Goal: Task Accomplishment & Management: Use online tool/utility

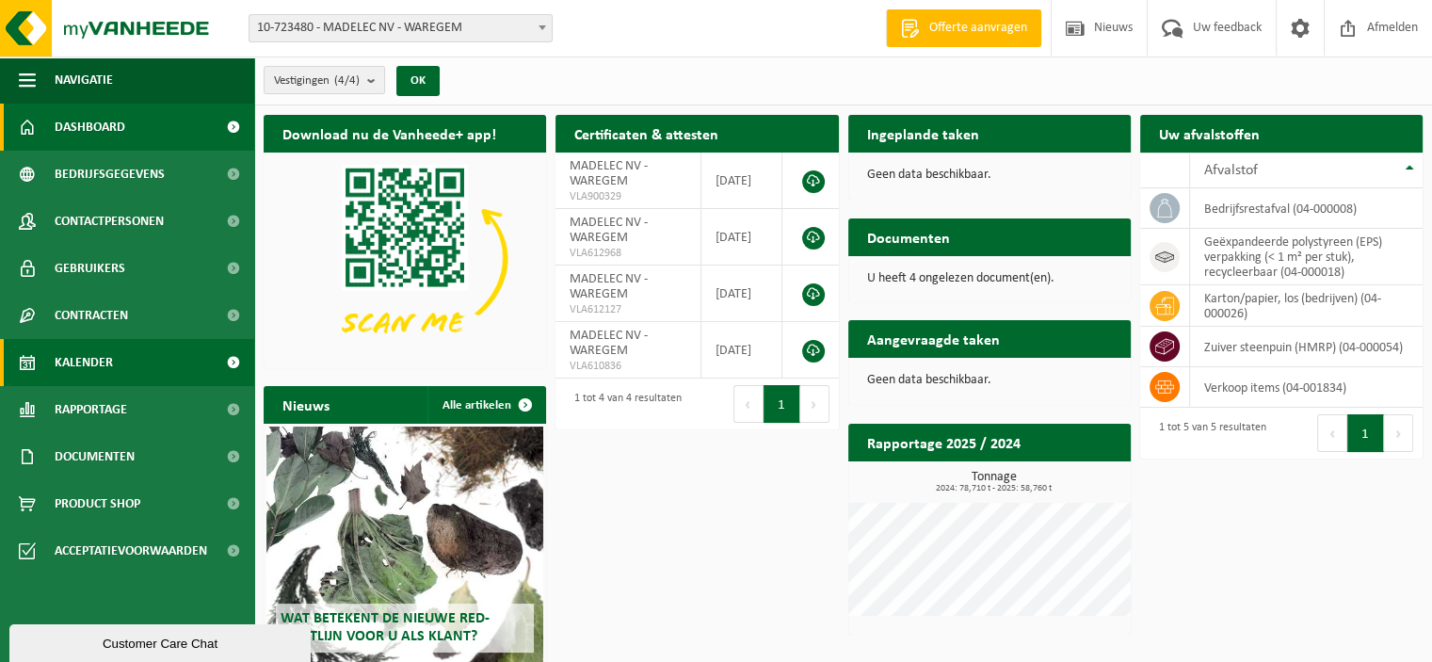
click at [155, 368] on link "Kalender" at bounding box center [127, 362] width 254 height 47
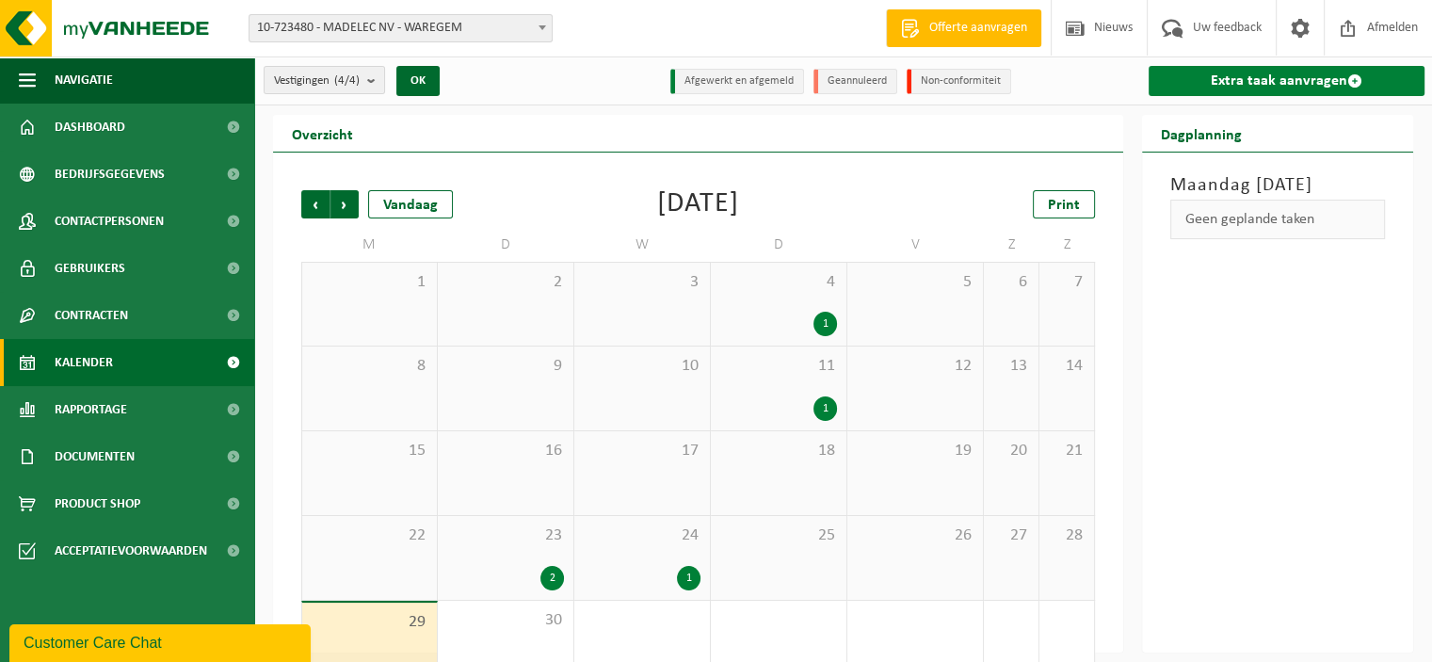
click at [1267, 84] on link "Extra taak aanvragen" at bounding box center [1287, 81] width 276 height 30
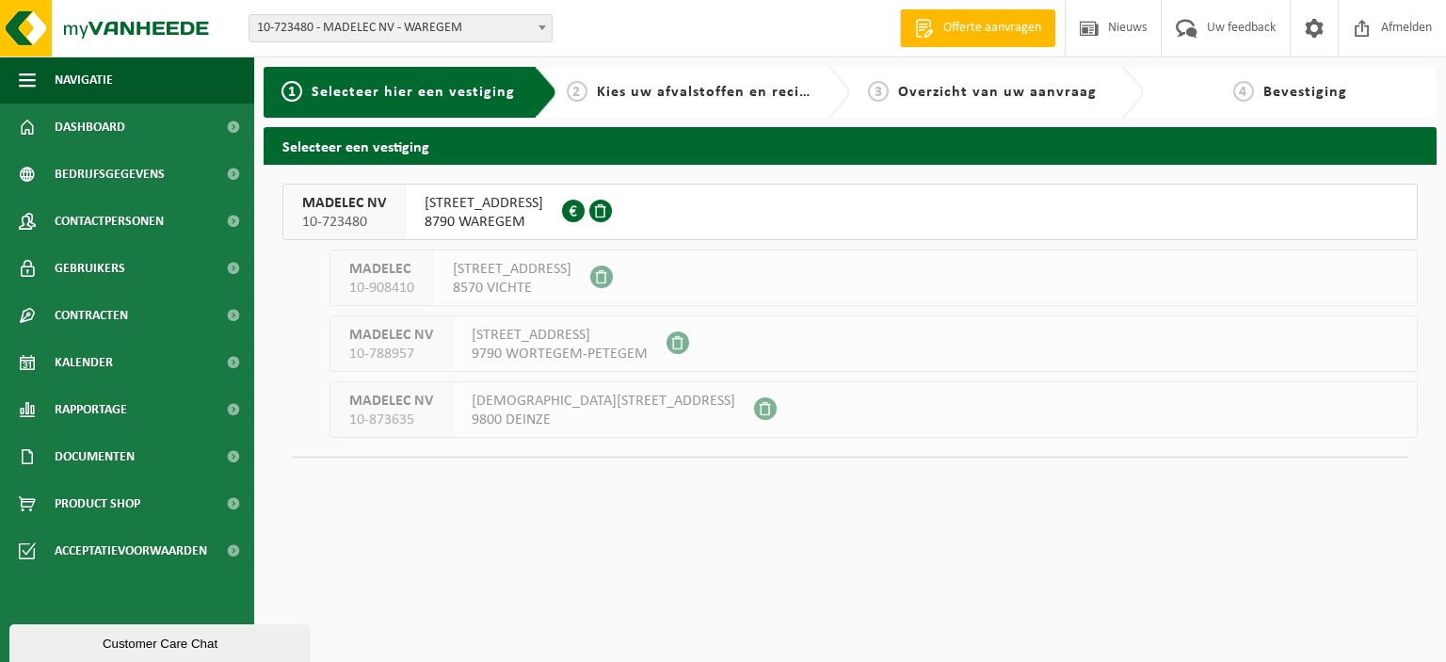
click at [441, 207] on span "KALKHOEVESTRAAT 52" at bounding box center [484, 203] width 119 height 19
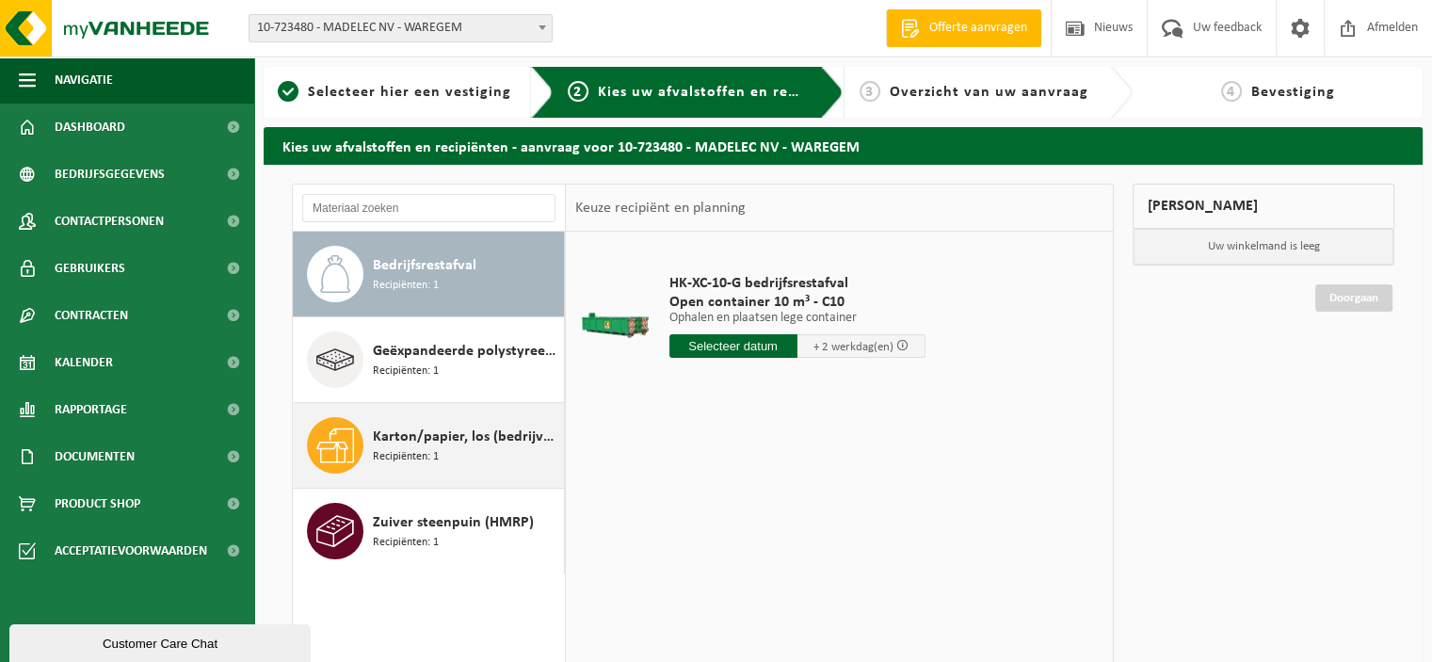
click at [428, 438] on span "Karton/papier, los (bedrijven)" at bounding box center [466, 437] width 186 height 23
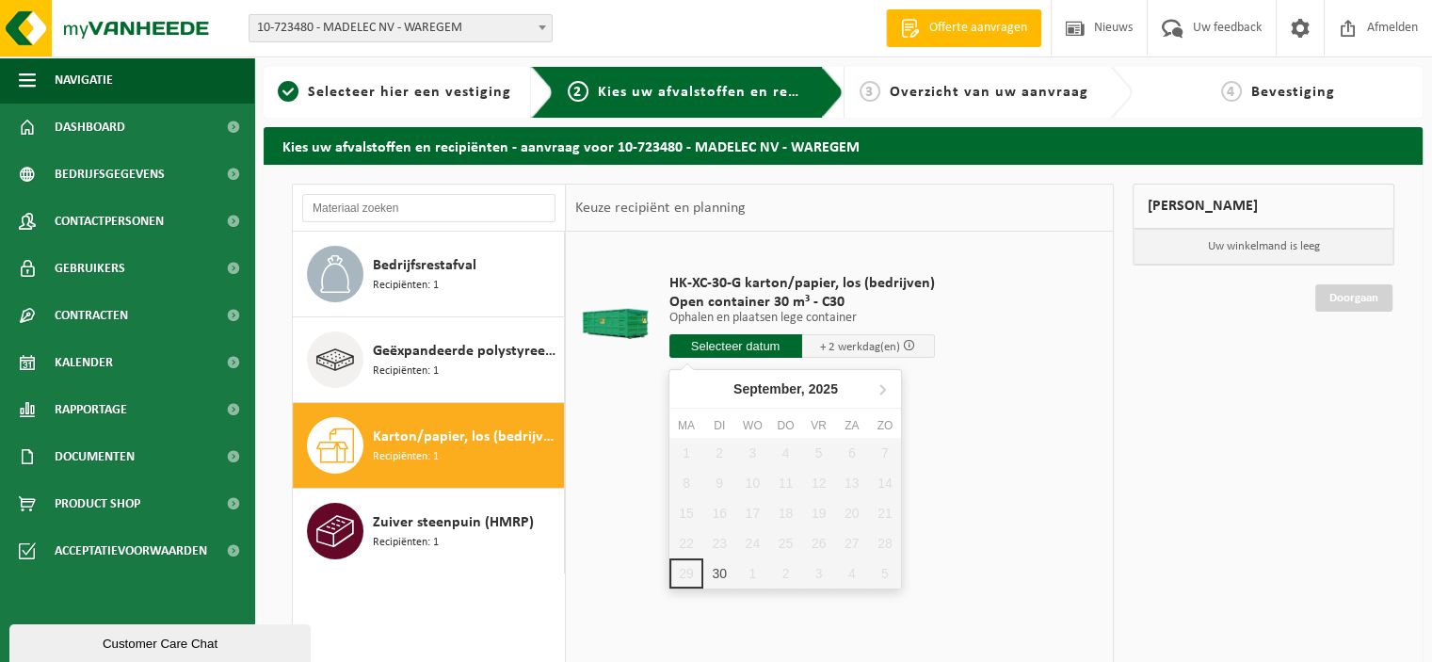
click at [786, 343] on input "text" at bounding box center [736, 346] width 133 height 24
click at [751, 579] on div "1" at bounding box center [752, 573] width 33 height 30
type input "Van 2025-10-01"
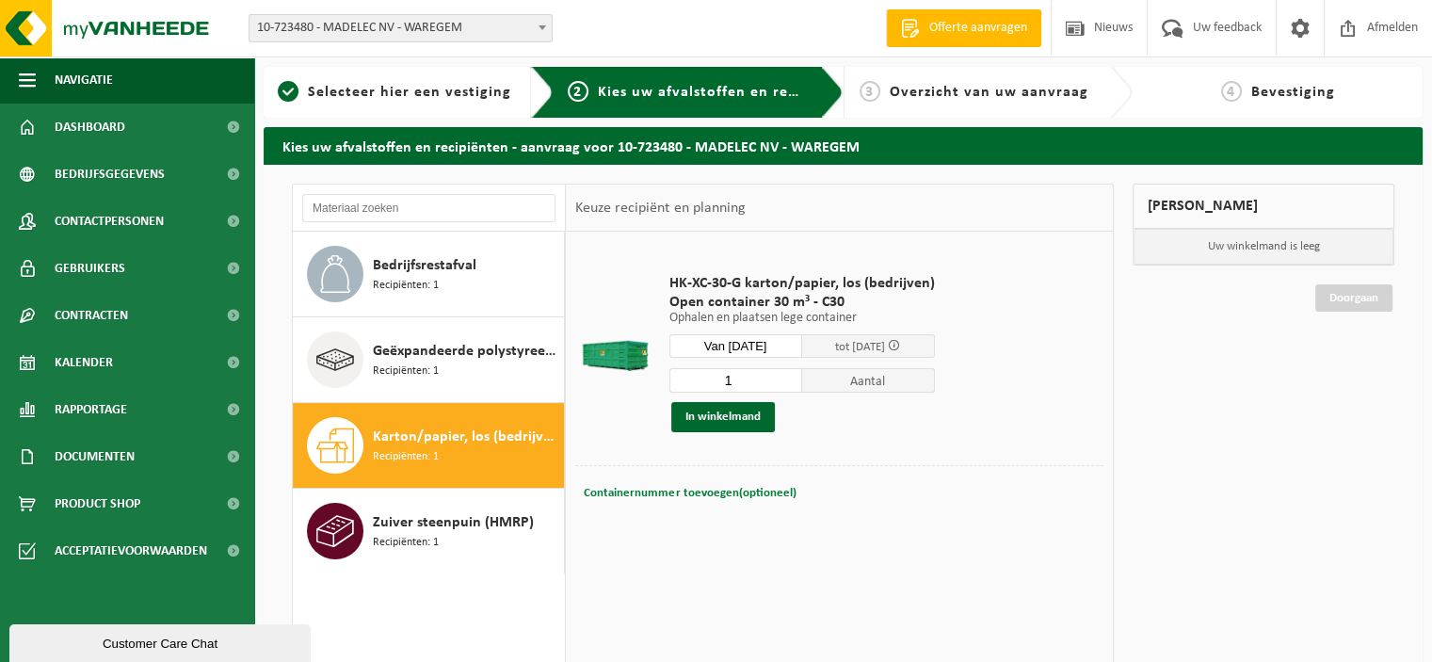
click at [659, 489] on span "Containernummer toevoegen(optioneel)" at bounding box center [690, 493] width 212 height 12
type input "c30-1048"
click at [720, 412] on button "In winkelmand" at bounding box center [723, 417] width 104 height 30
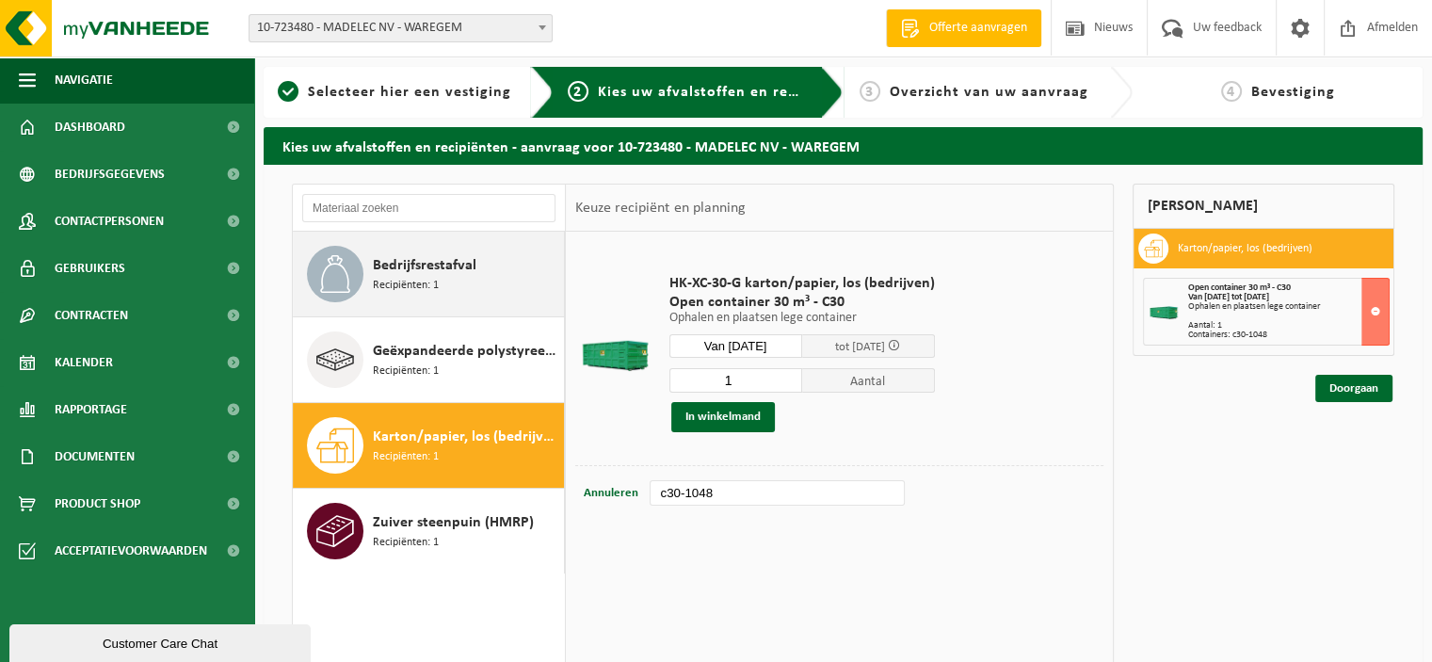
click at [425, 278] on span "Recipiënten: 1" at bounding box center [406, 286] width 66 height 18
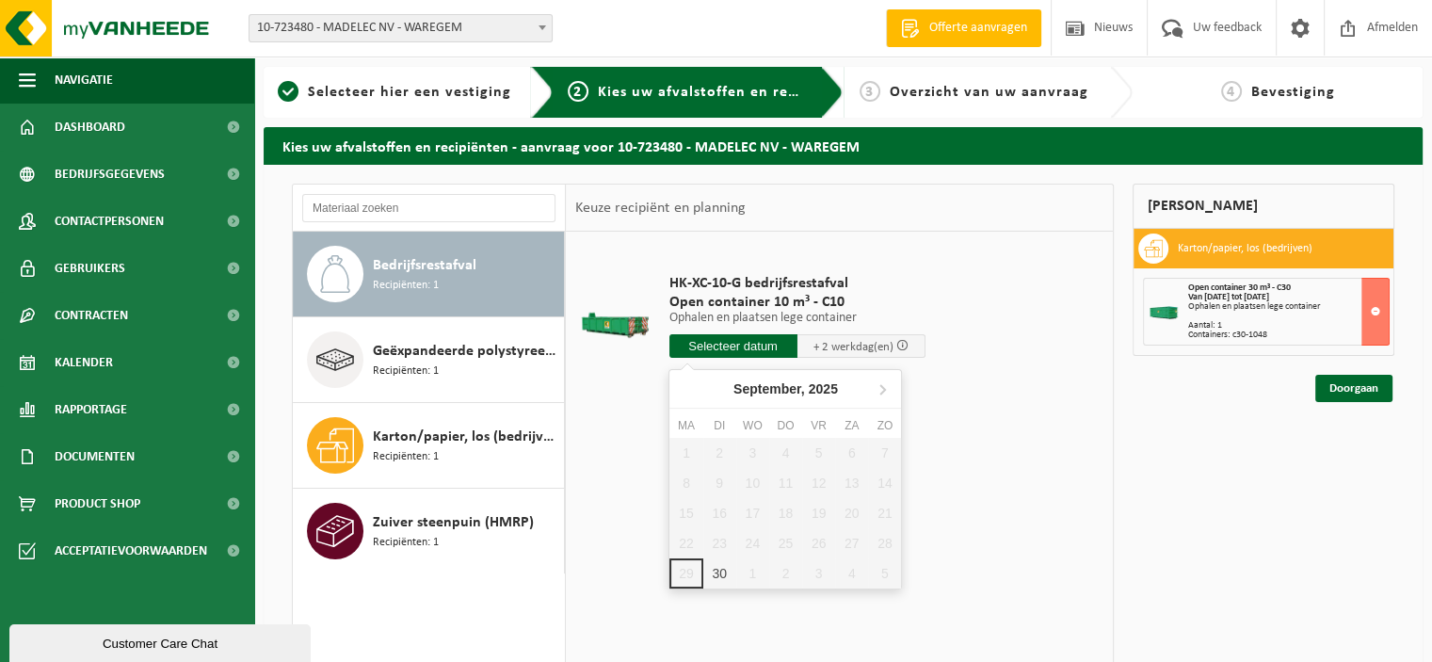
click at [703, 347] on input "text" at bounding box center [734, 346] width 128 height 24
click at [757, 572] on div "1" at bounding box center [752, 573] width 33 height 30
type input "Van 2025-10-01"
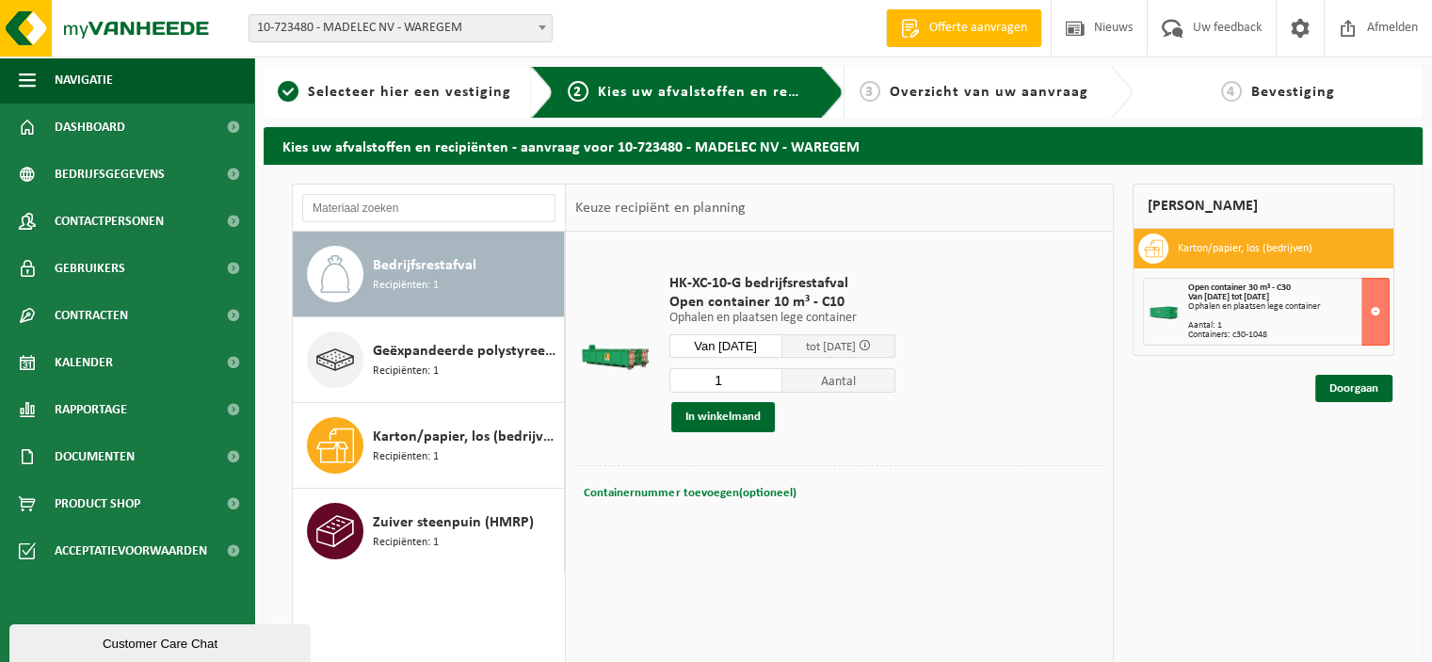
click at [698, 490] on span "Containernummer toevoegen(optioneel)" at bounding box center [690, 493] width 212 height 12
type input "c10-1482"
click at [719, 408] on button "In winkelmand" at bounding box center [723, 417] width 104 height 30
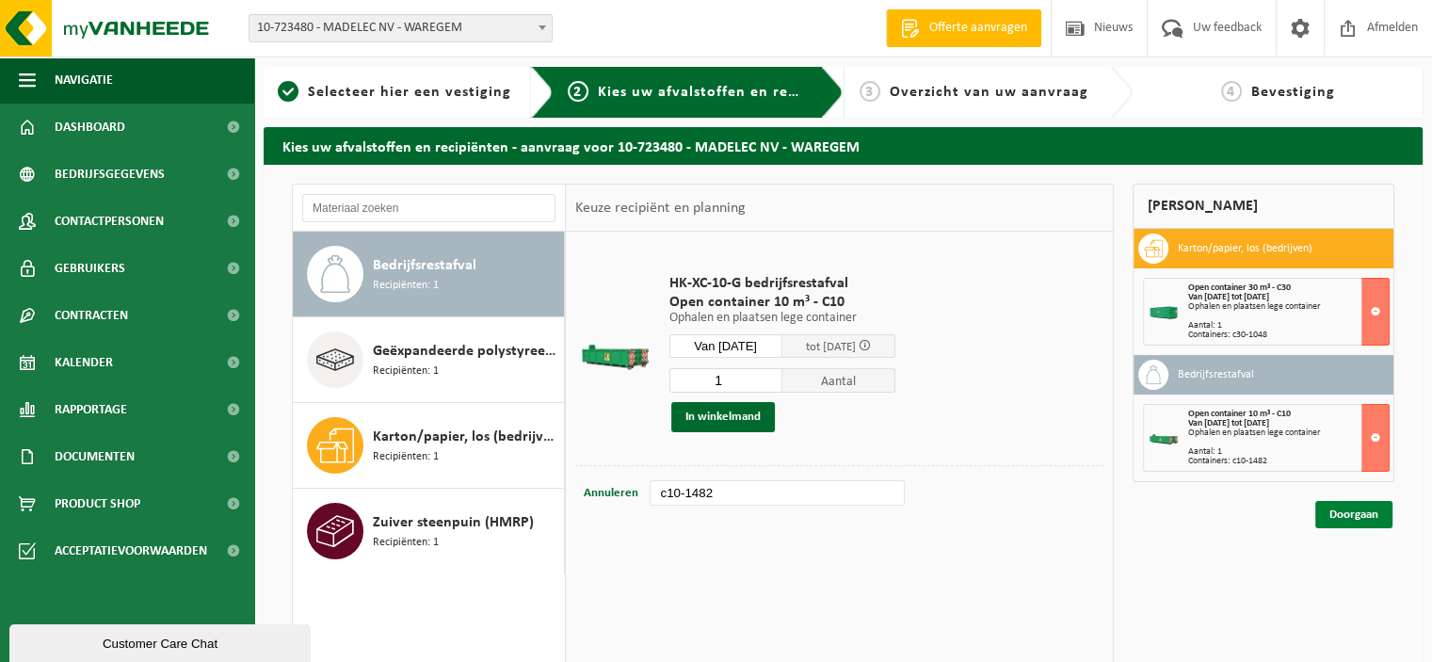
click at [1348, 511] on link "Doorgaan" at bounding box center [1354, 514] width 77 height 27
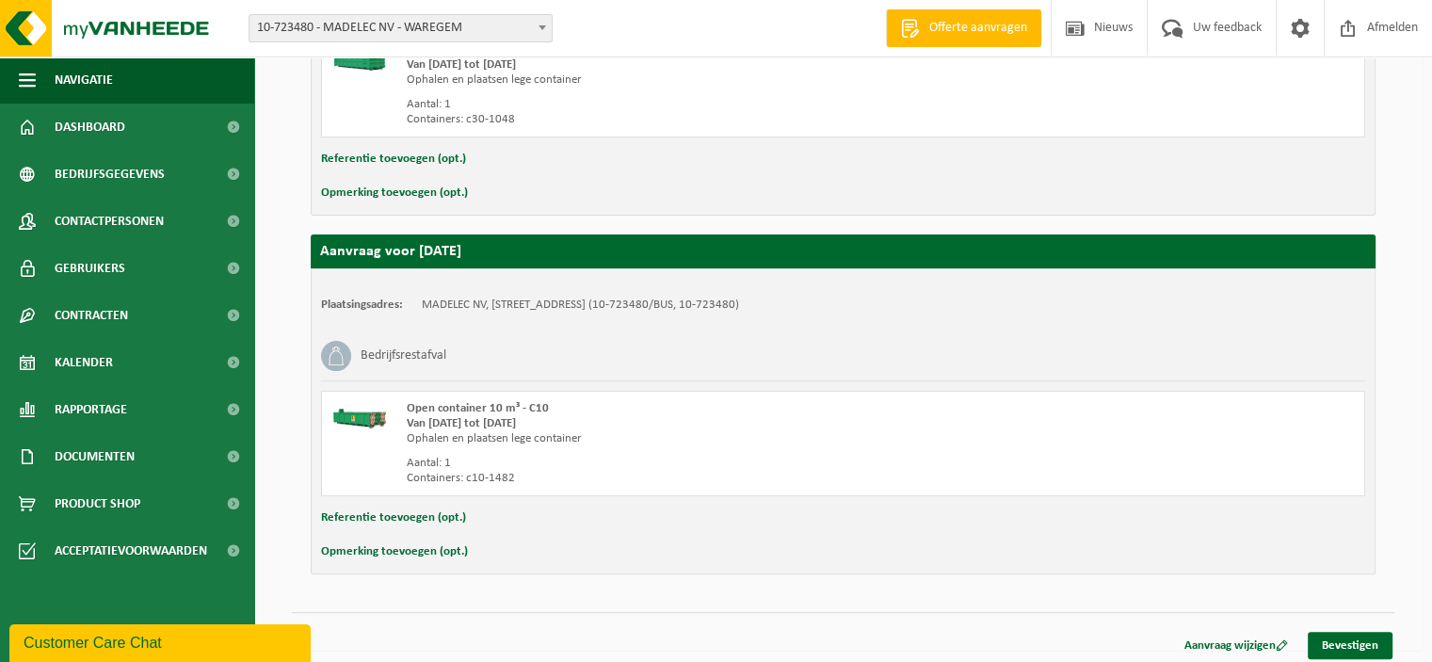
scroll to position [517, 0]
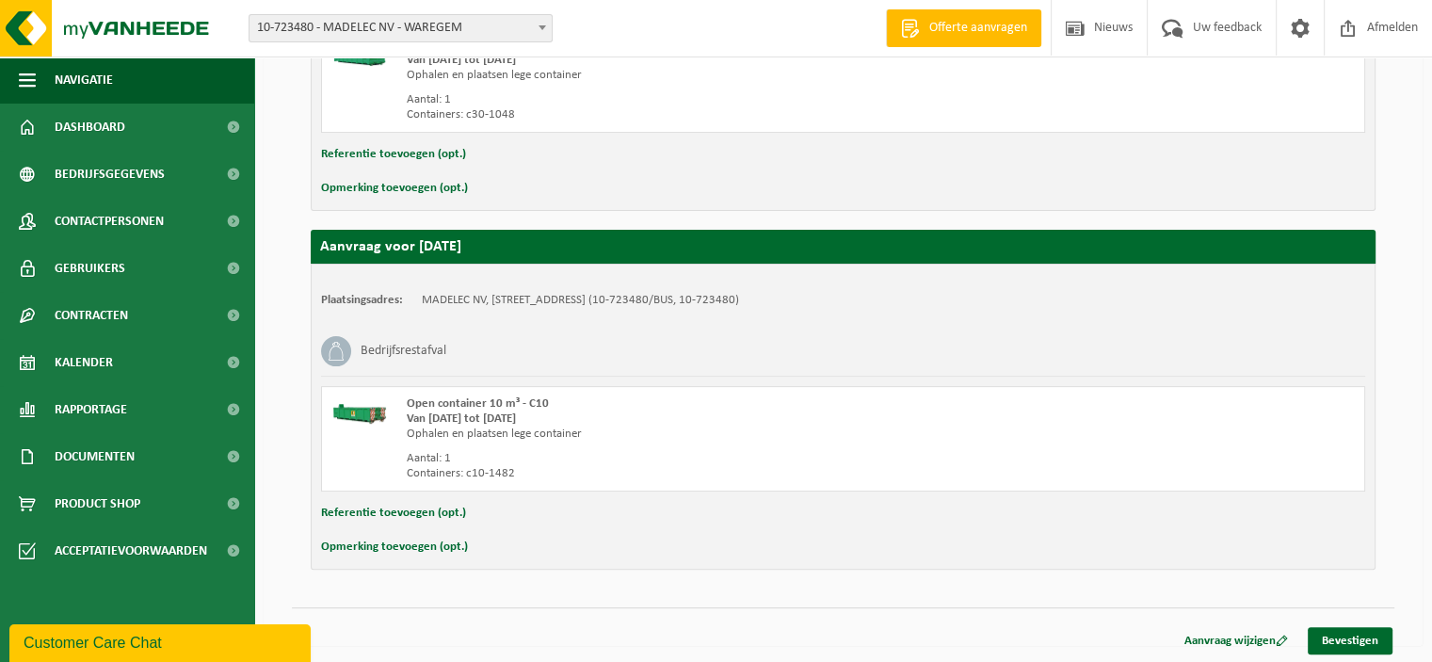
click at [395, 184] on button "Opmerking toevoegen (opt.)" at bounding box center [394, 188] width 147 height 24
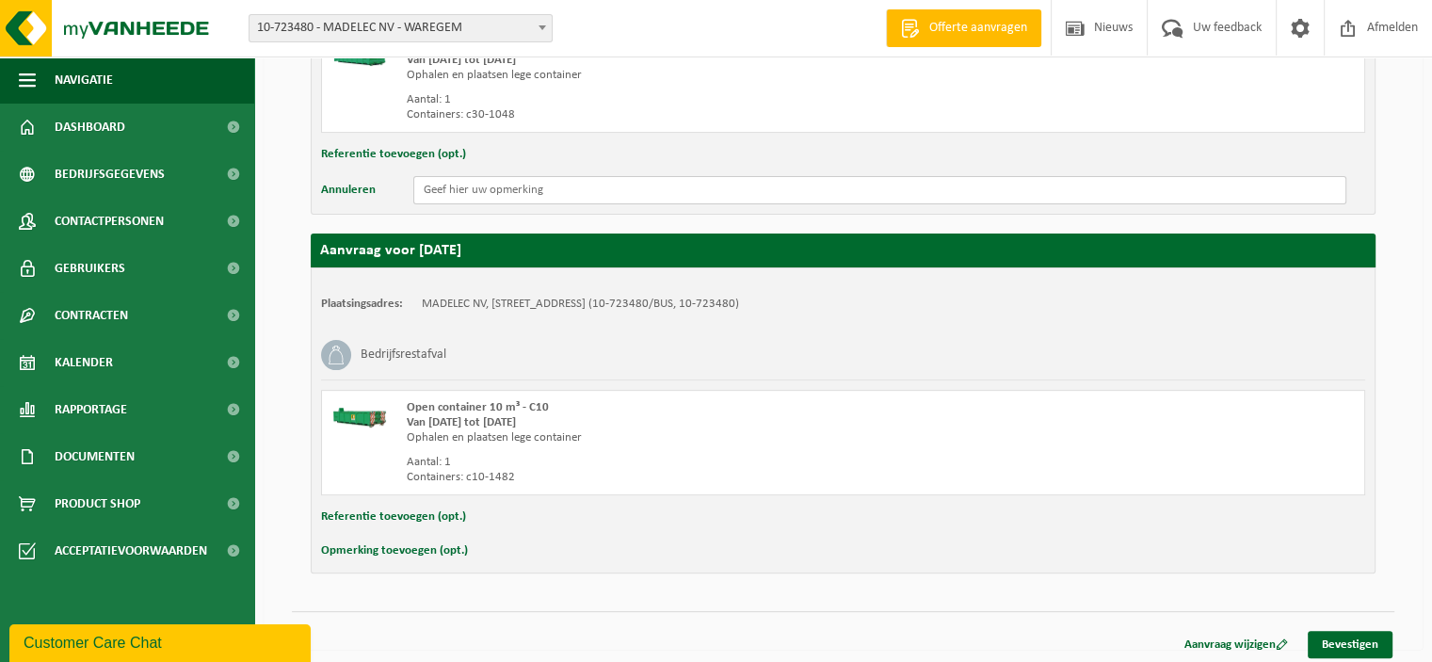
click at [477, 187] on input "text" at bounding box center [879, 190] width 933 height 28
drag, startPoint x: 534, startPoint y: 184, endPoint x: 288, endPoint y: 184, distance: 245.8
click at [288, 184] on div "Hieronder vindt u een overzicht van uw aanvraag, gegroepeerd per datum. Indien …" at bounding box center [844, 130] width 1122 height 926
type input "nieuwe voor 15u aub"
click at [404, 549] on button "Opmerking toevoegen (opt.)" at bounding box center [394, 551] width 147 height 24
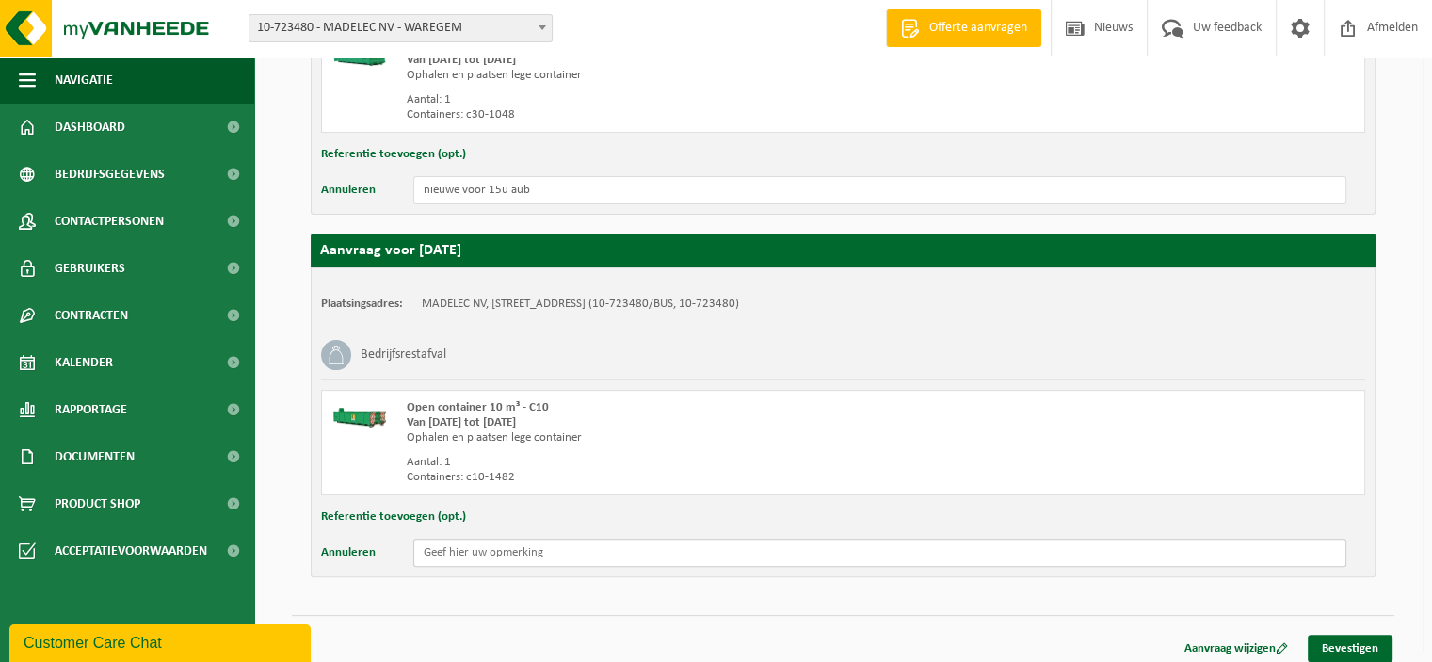
click at [438, 548] on input "text" at bounding box center [879, 553] width 933 height 28
paste input "nieuwe voor 15u aub"
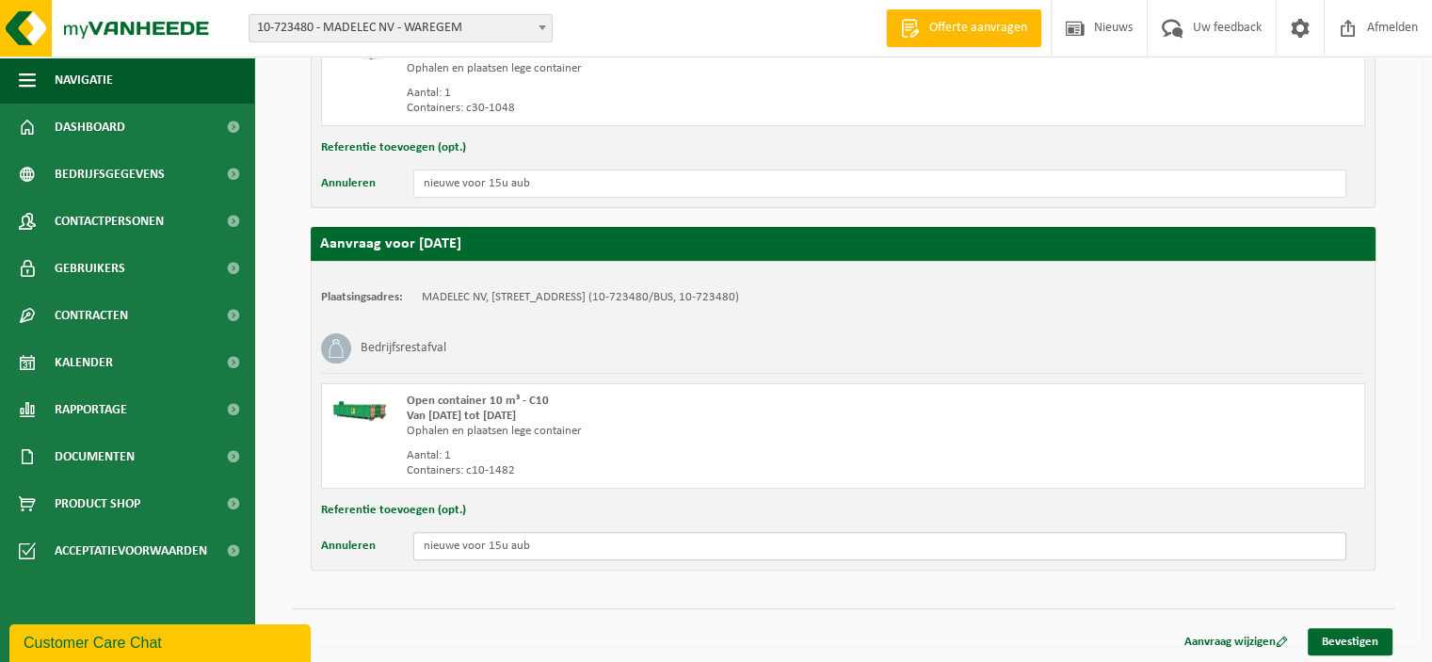
scroll to position [525, 0]
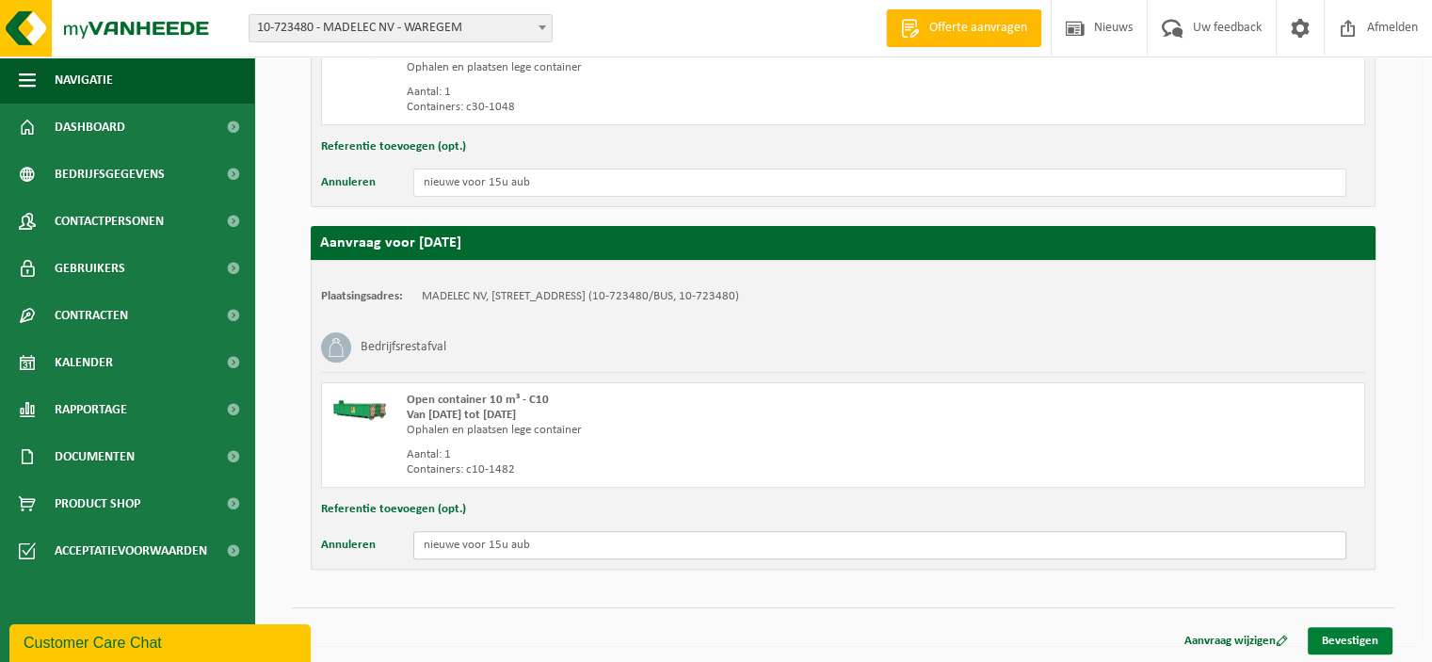
type input "nieuwe voor 15u aub"
click at [1359, 631] on link "Bevestigen" at bounding box center [1350, 640] width 85 height 27
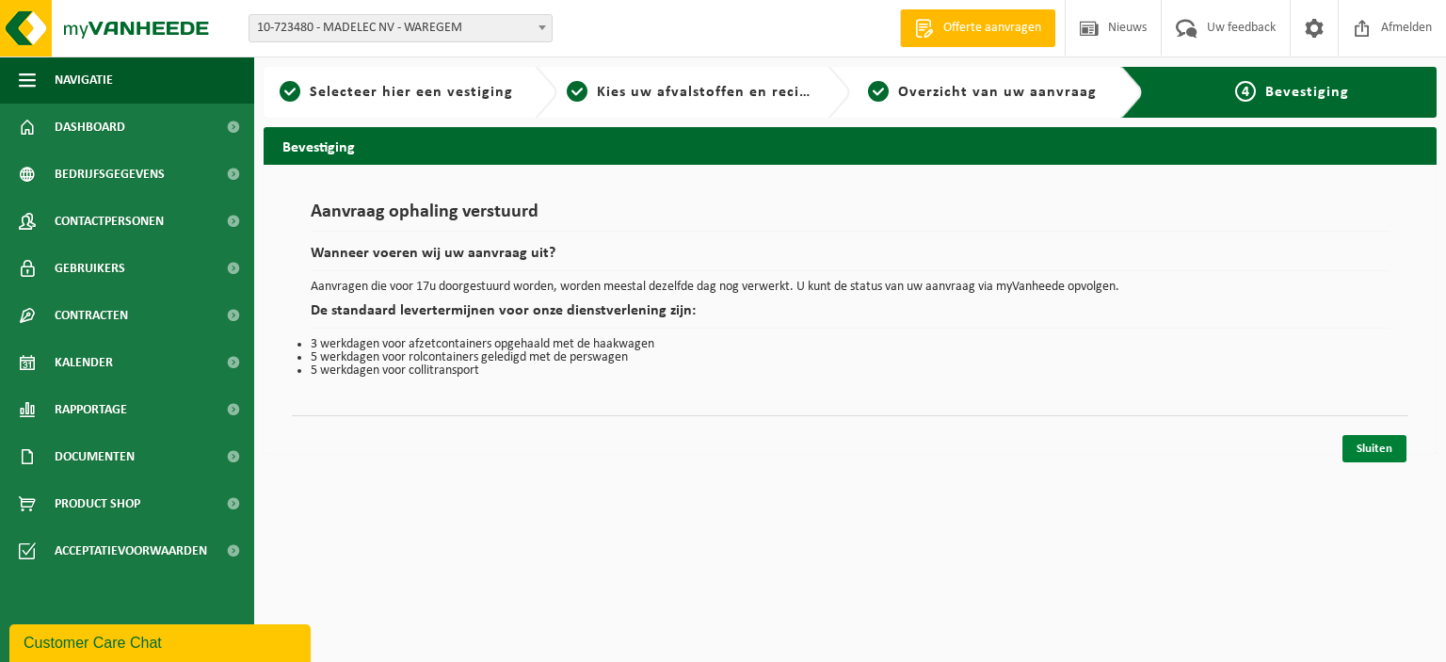
click at [1366, 454] on link "Sluiten" at bounding box center [1375, 448] width 64 height 27
